Goal: Check status: Check status

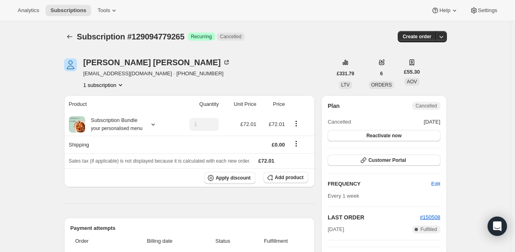
click at [310, 72] on div "[PERSON_NAME] [PERSON_NAME][EMAIL_ADDRESS][DOMAIN_NAME] · [PHONE_NUMBER] 1 subs…" at bounding box center [198, 73] width 268 height 31
drag, startPoint x: 85, startPoint y: 75, endPoint x: 141, endPoint y: 74, distance: 55.6
click at [141, 74] on span "[EMAIL_ADDRESS][DOMAIN_NAME] · [PHONE_NUMBER]" at bounding box center [156, 74] width 147 height 8
click at [213, 78] on div "[PERSON_NAME] [PERSON_NAME][EMAIL_ADDRESS][DOMAIN_NAME] · [PHONE_NUMBER] 1 subs…" at bounding box center [198, 73] width 268 height 31
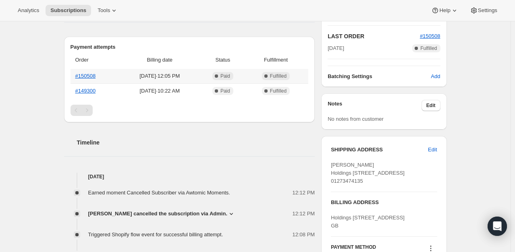
scroll to position [186, 0]
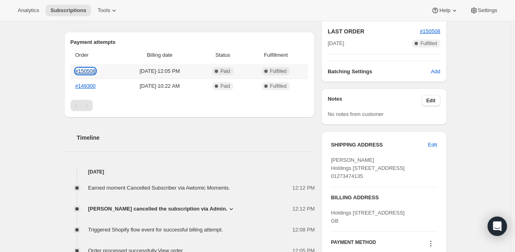
click at [90, 69] on link "#150508" at bounding box center [85, 71] width 21 height 6
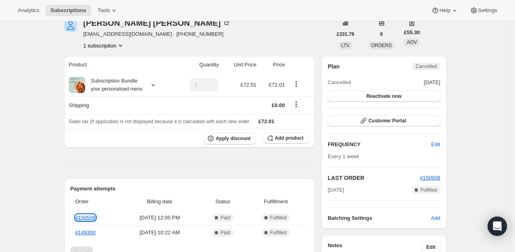
scroll to position [39, 0]
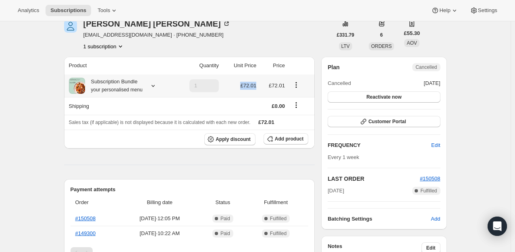
drag, startPoint x: 244, startPoint y: 89, endPoint x: 261, endPoint y: 85, distance: 17.5
click at [261, 85] on tr "Subscription Bundle your personalised menu 1 £72.01 £72.01" at bounding box center [189, 85] width 251 height 23
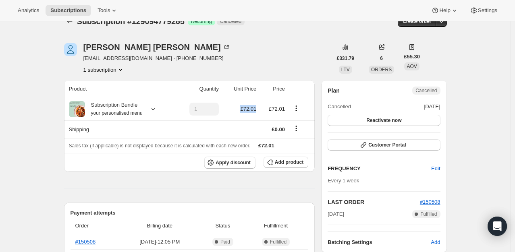
scroll to position [0, 0]
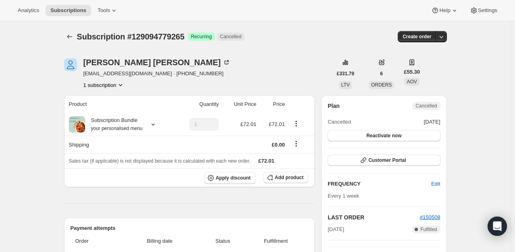
click at [268, 37] on div "Subscription #129094779265 Success Recurring Cancelled" at bounding box center [197, 36] width 240 height 11
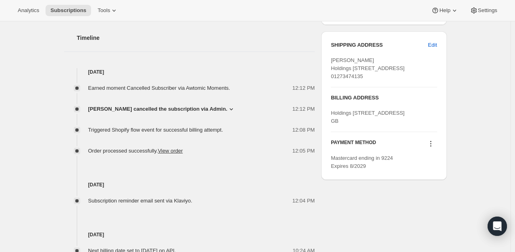
scroll to position [286, 0]
